Goal: Check status

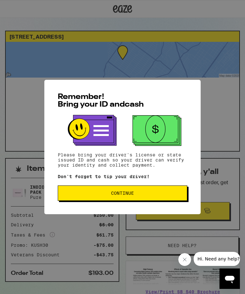
click at [127, 200] on button "Continue" at bounding box center [122, 192] width 129 height 15
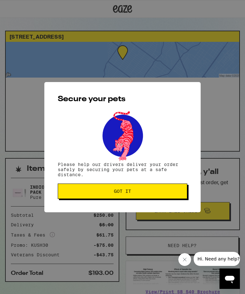
click at [130, 195] on button "Got it" at bounding box center [122, 190] width 129 height 15
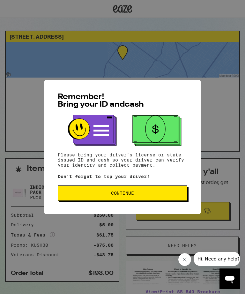
click at [133, 194] on span "Continue" at bounding box center [122, 193] width 23 height 4
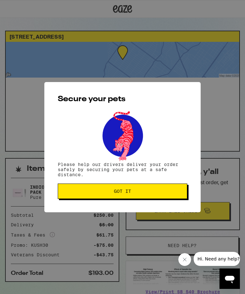
click at [130, 190] on span "Got it" at bounding box center [122, 191] width 17 height 4
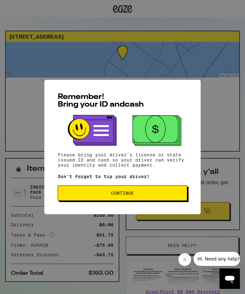
click at [133, 192] on span "Continue" at bounding box center [122, 193] width 23 height 4
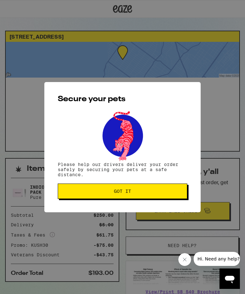
click at [128, 196] on button "Got it" at bounding box center [122, 190] width 129 height 15
